Goal: Information Seeking & Learning: Learn about a topic

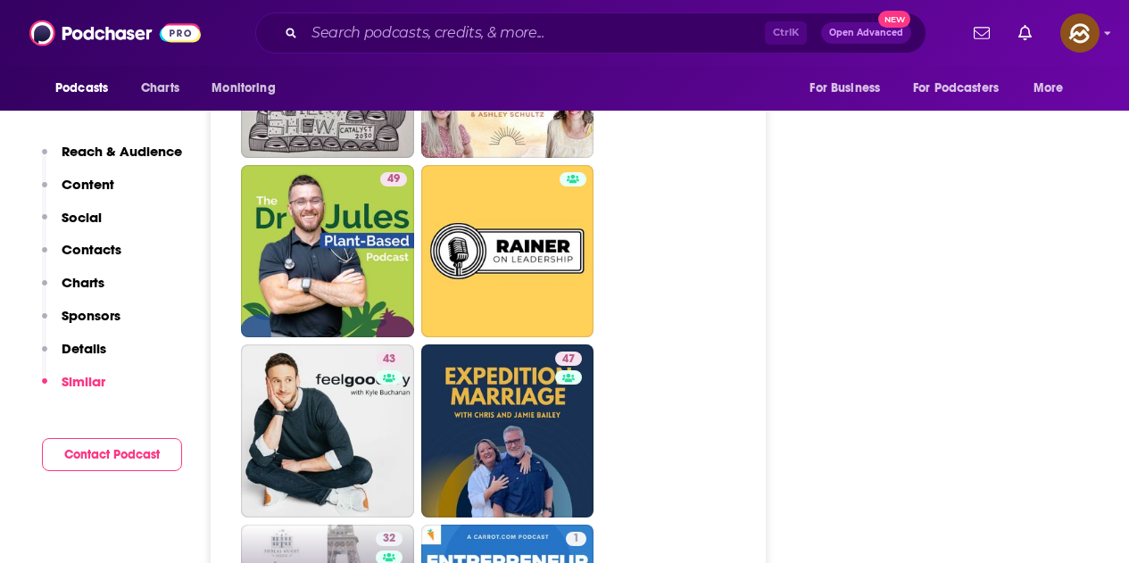
scroll to position [5178, 0]
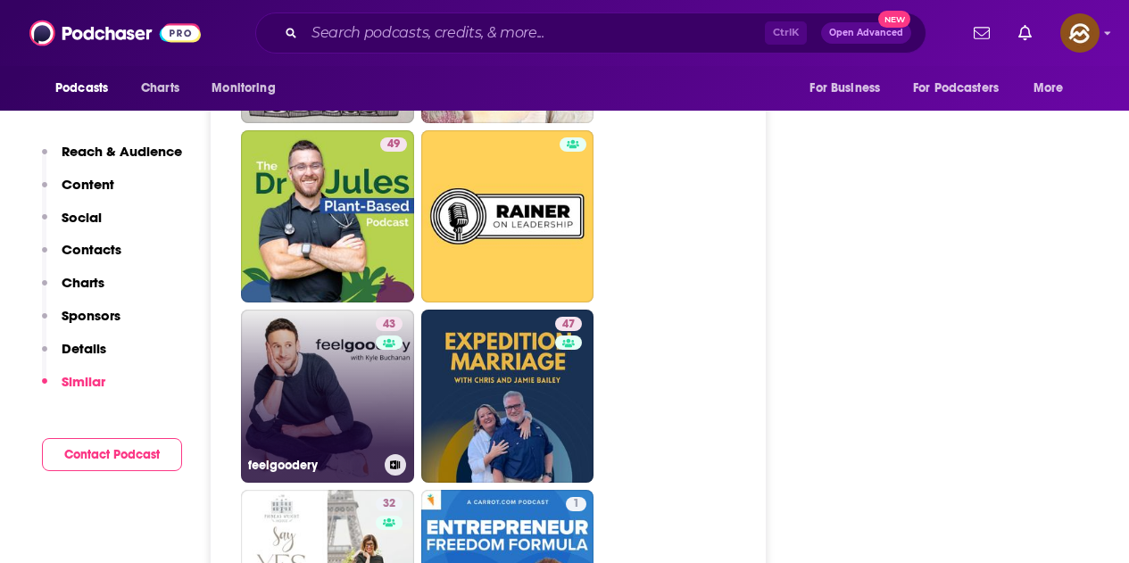
click at [352, 334] on link "43 feelgoodery" at bounding box center [327, 396] width 173 height 173
type input "https://www.podchaser.com/podcasts/feelgoodery-5260189"
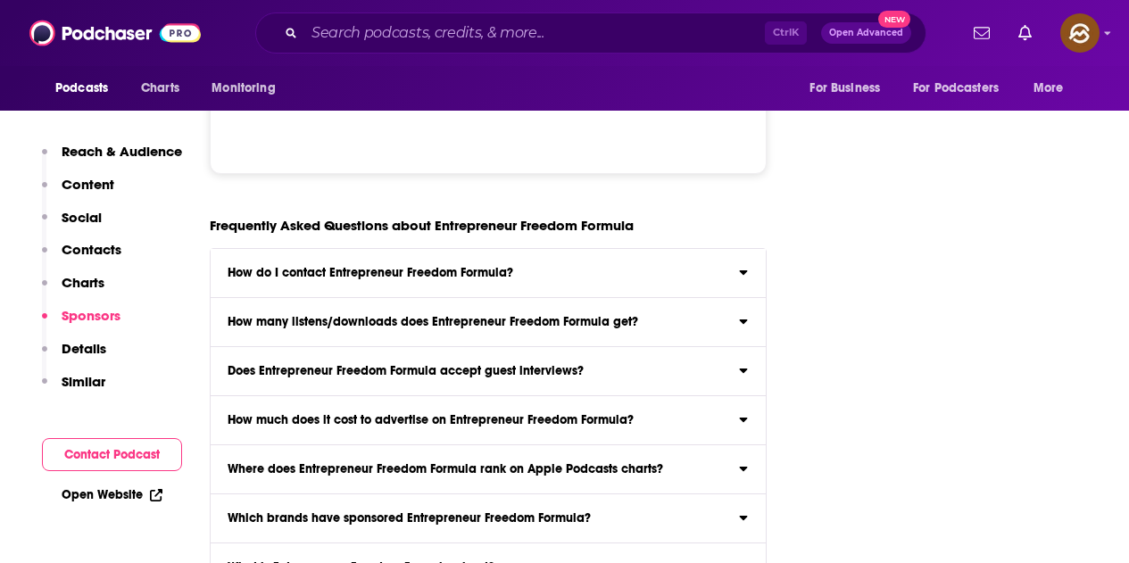
scroll to position [7768, 0]
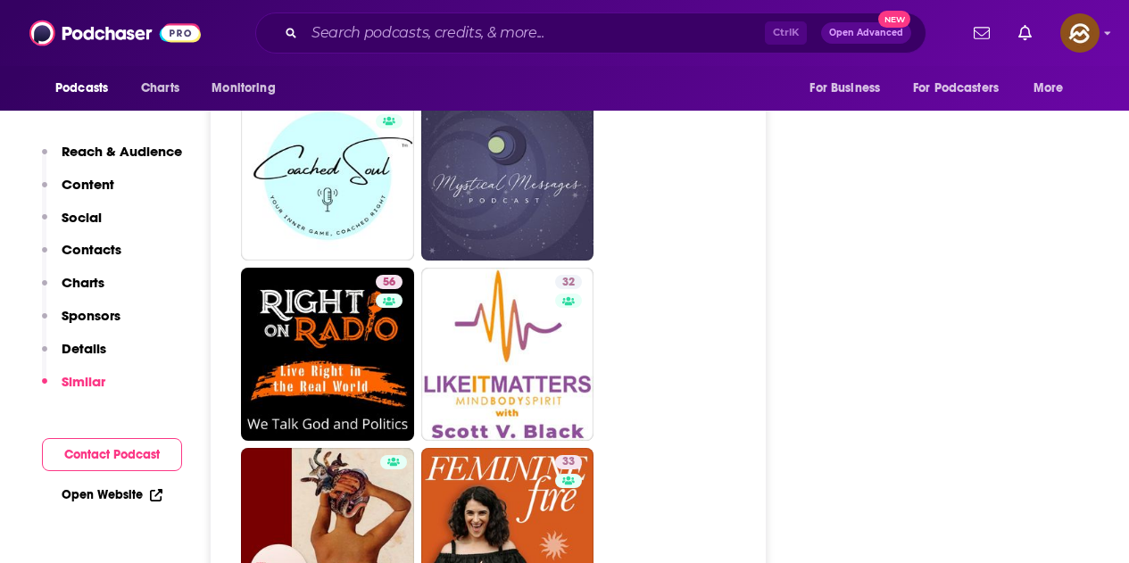
scroll to position [2949, 0]
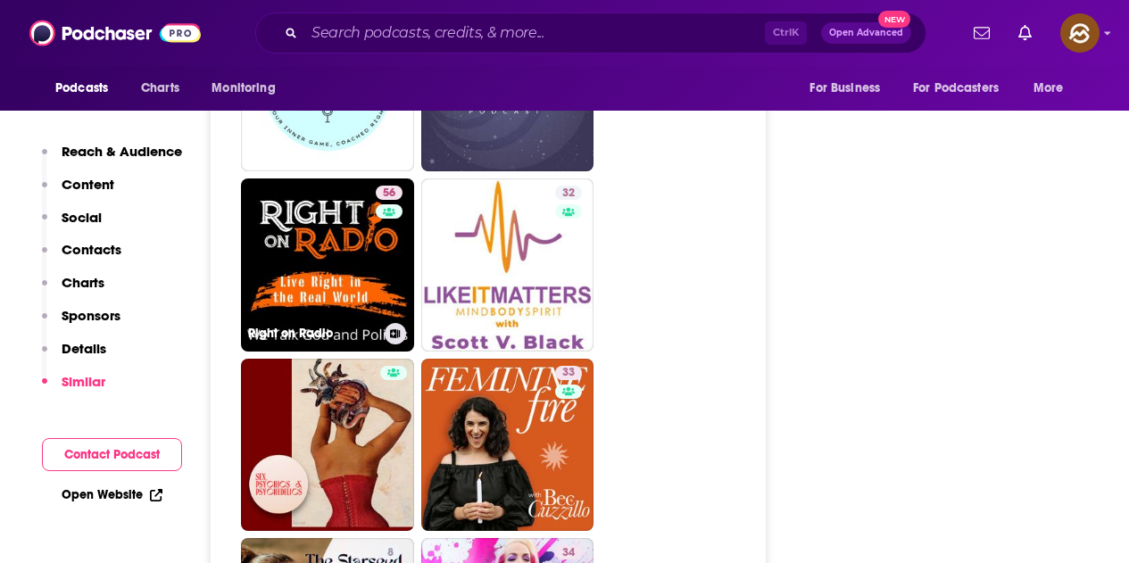
drag, startPoint x: 321, startPoint y: 265, endPoint x: 671, endPoint y: 278, distance: 350.2
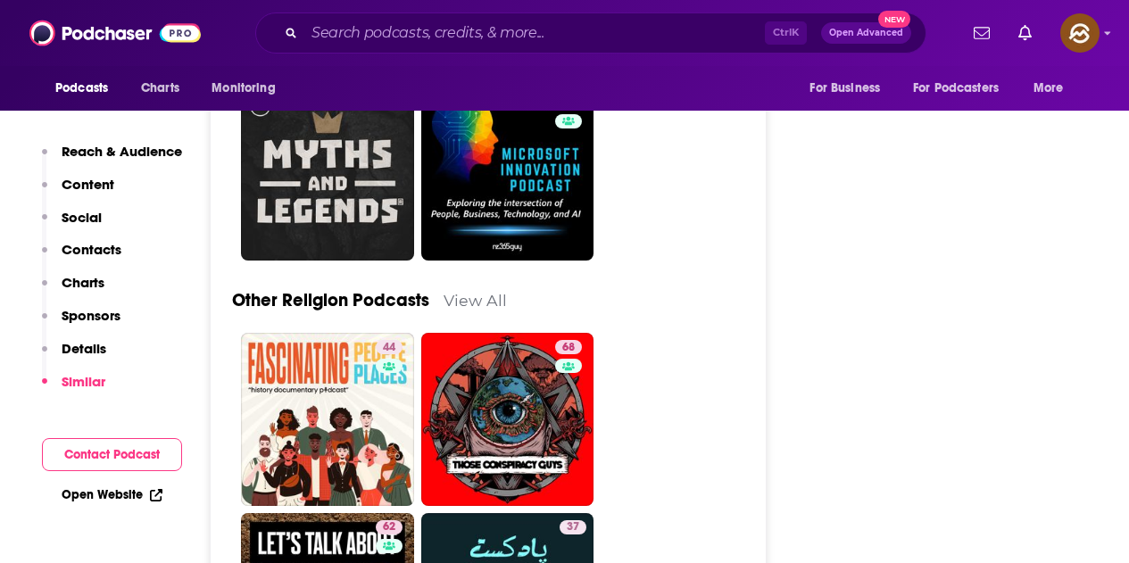
scroll to position [6253, 0]
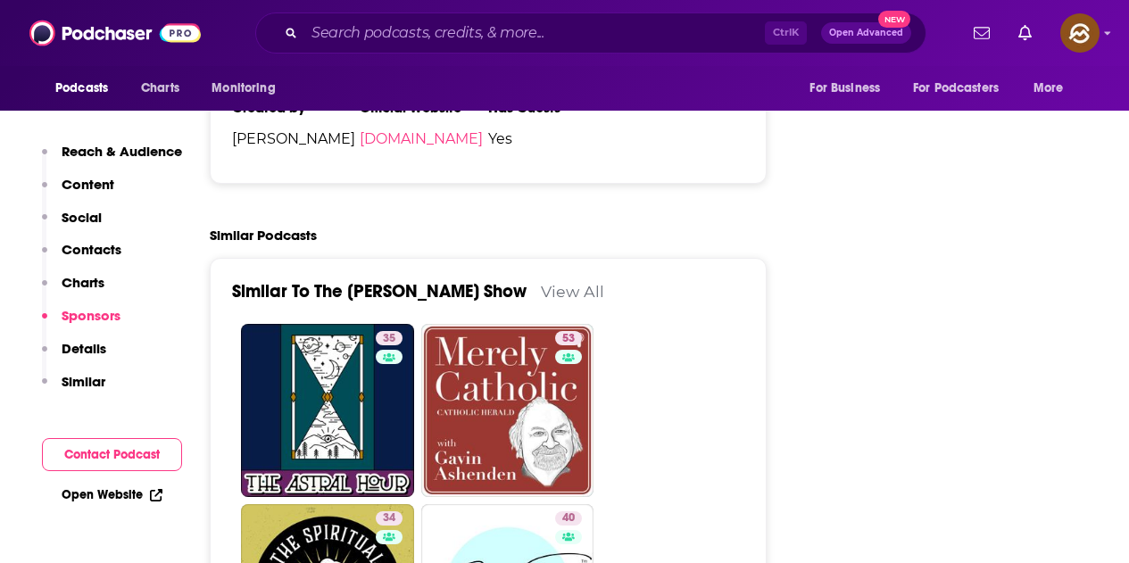
scroll to position [2768, 0]
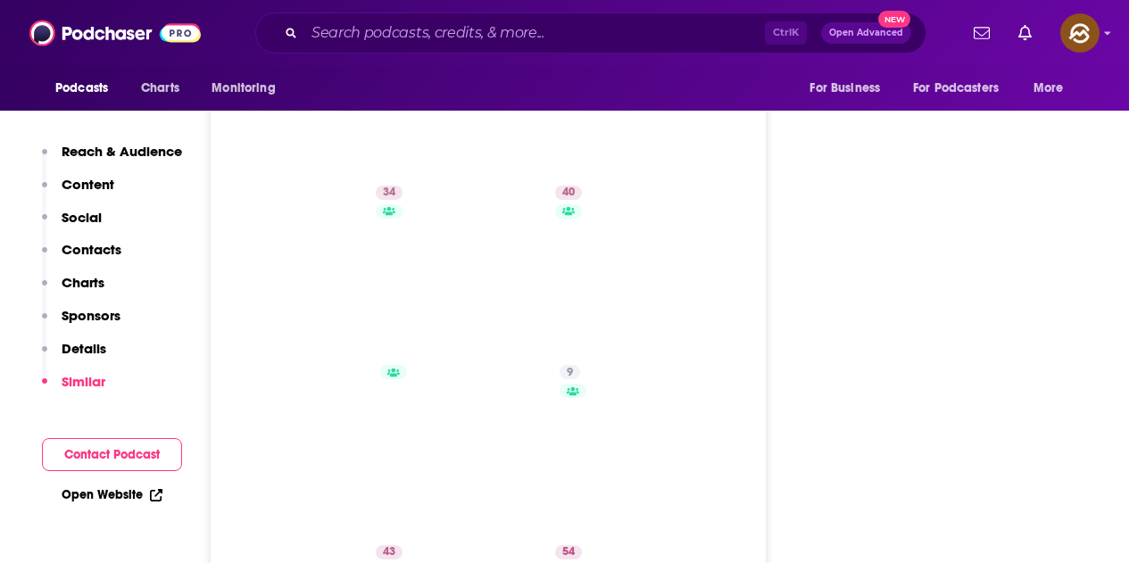
scroll to position [3125, 0]
